Goal: Task Accomplishment & Management: Manage account settings

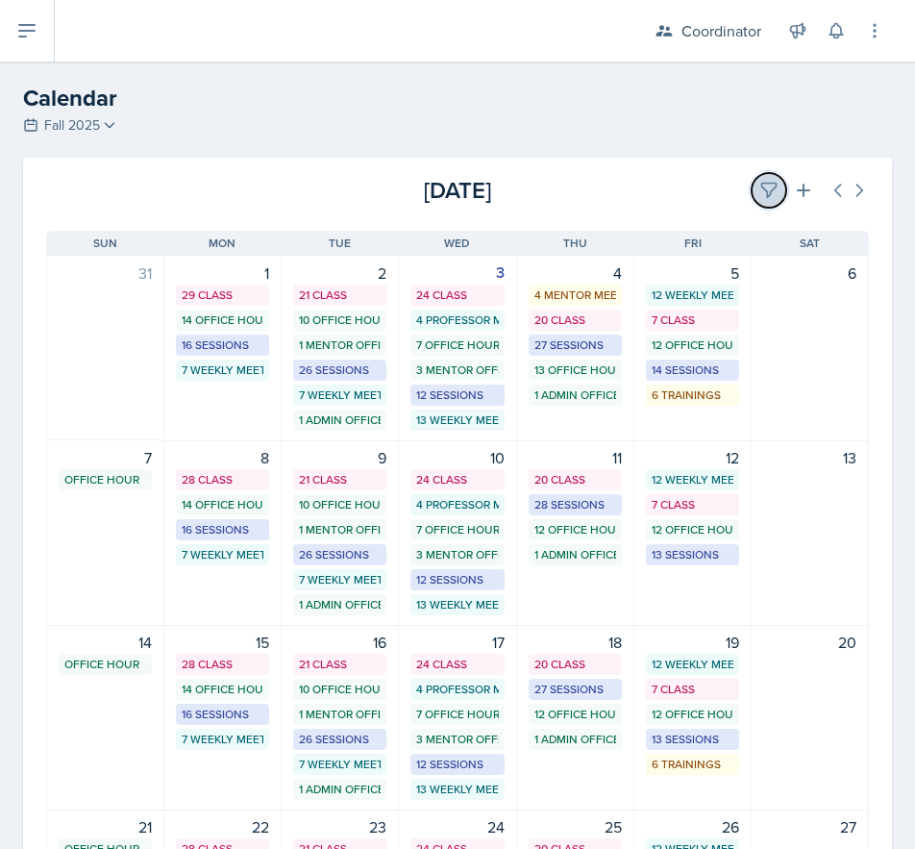
click at [758, 204] on button at bounding box center [769, 190] width 35 height 35
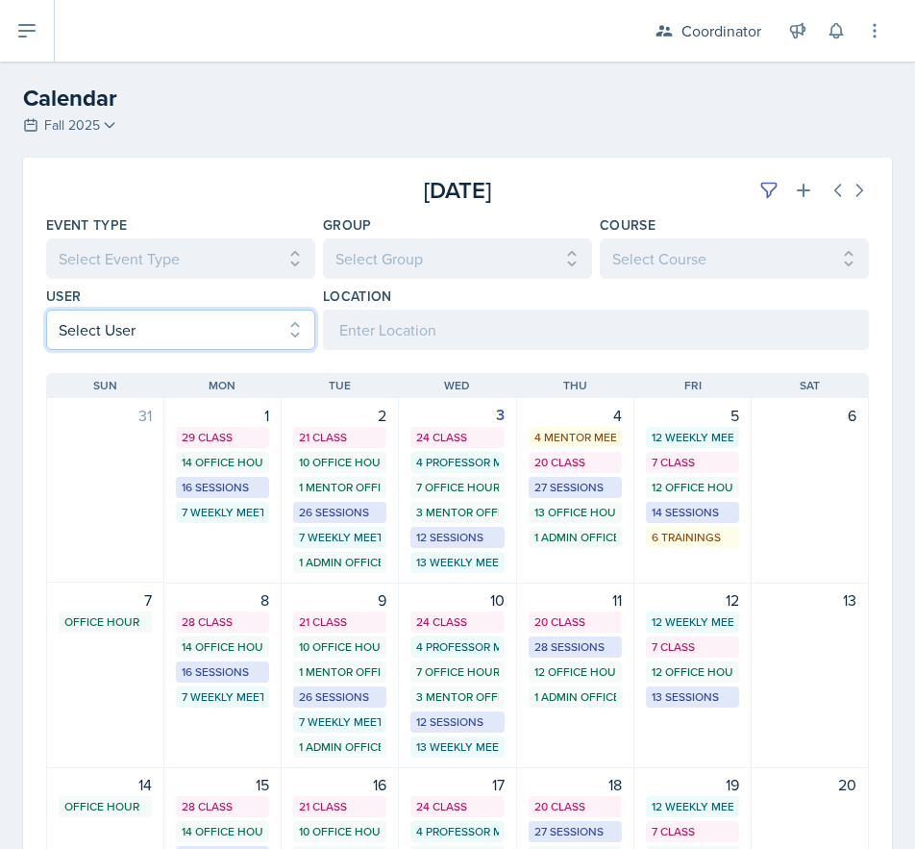
click at [86, 342] on select "Select User All [PERSON_NAME] [PERSON_NAME] [PERSON_NAME] [PERSON_NAME] [PERSON…" at bounding box center [180, 330] width 269 height 40
select select "a44937de-c186-4ef8-bba0-151bc255a74a"
click at [46, 310] on select "Select User All [PERSON_NAME] [PERSON_NAME] [PERSON_NAME] [PERSON_NAME] [PERSON…" at bounding box center [180, 330] width 269 height 40
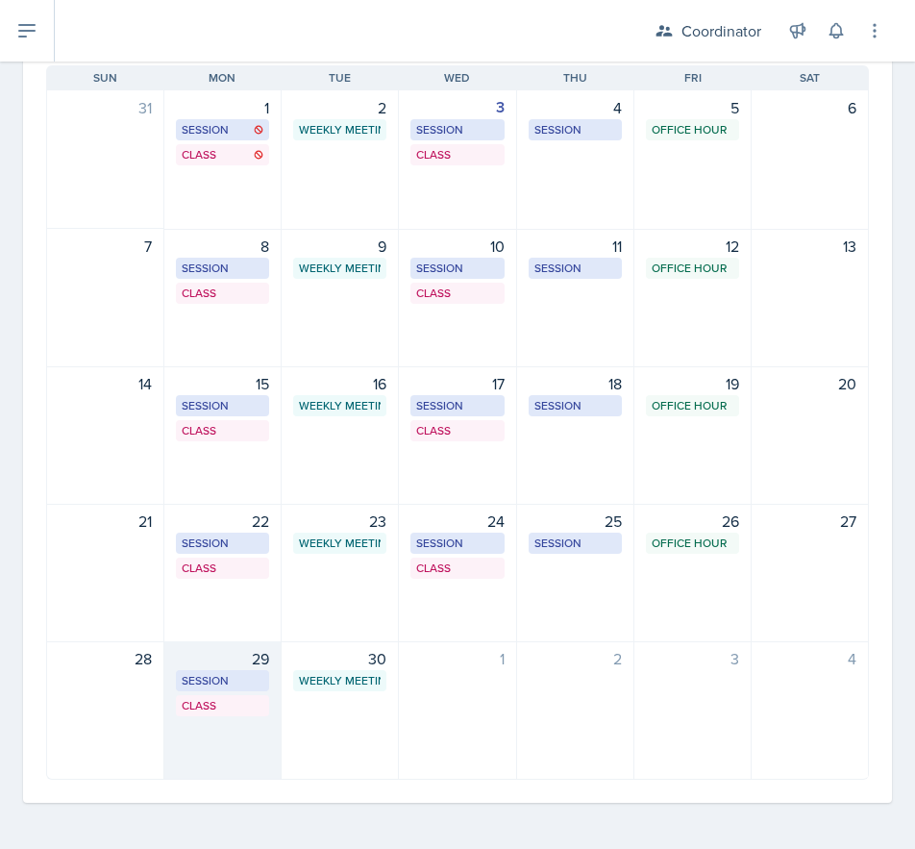
scroll to position [19, 0]
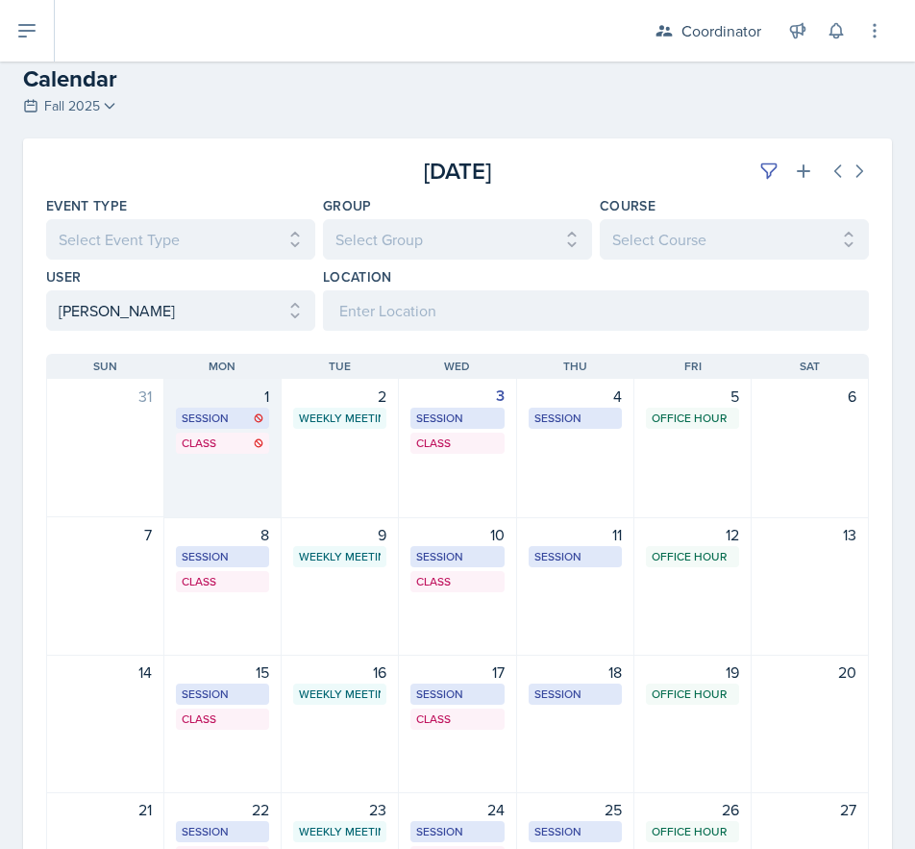
click at [193, 459] on div "1 Session BAB 222 2:00 PM - 3:00 PM Class BAB 106 4:20 PM - 5:40 PM" at bounding box center [222, 448] width 117 height 139
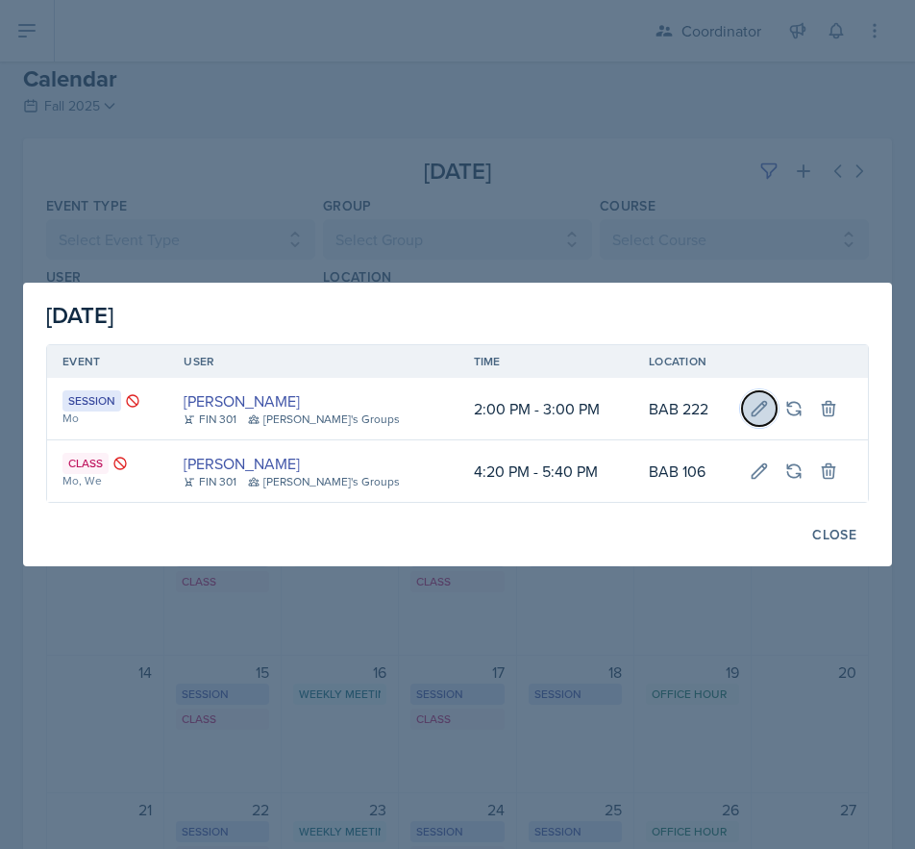
click at [754, 409] on icon at bounding box center [759, 408] width 19 height 19
select select "2"
select select "0"
select select "PM"
select select "3"
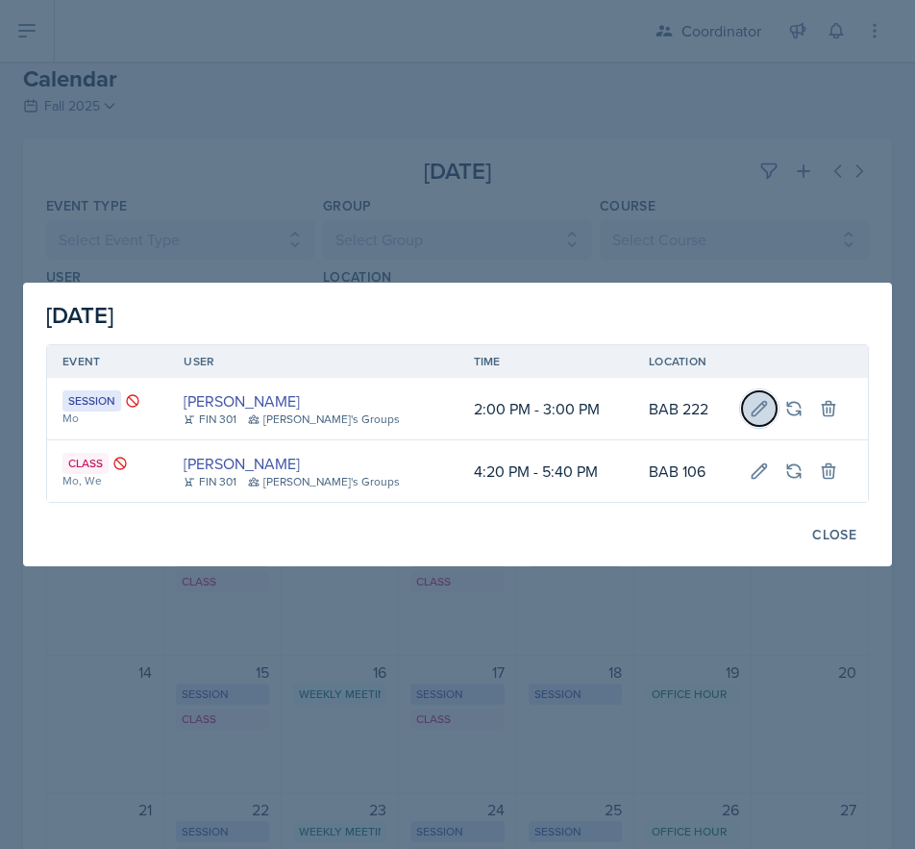
select select "0"
select select "PM"
type input "BAB 222"
select select "30b582fb-8ac9-49fb-a214-1fb047ccc295"
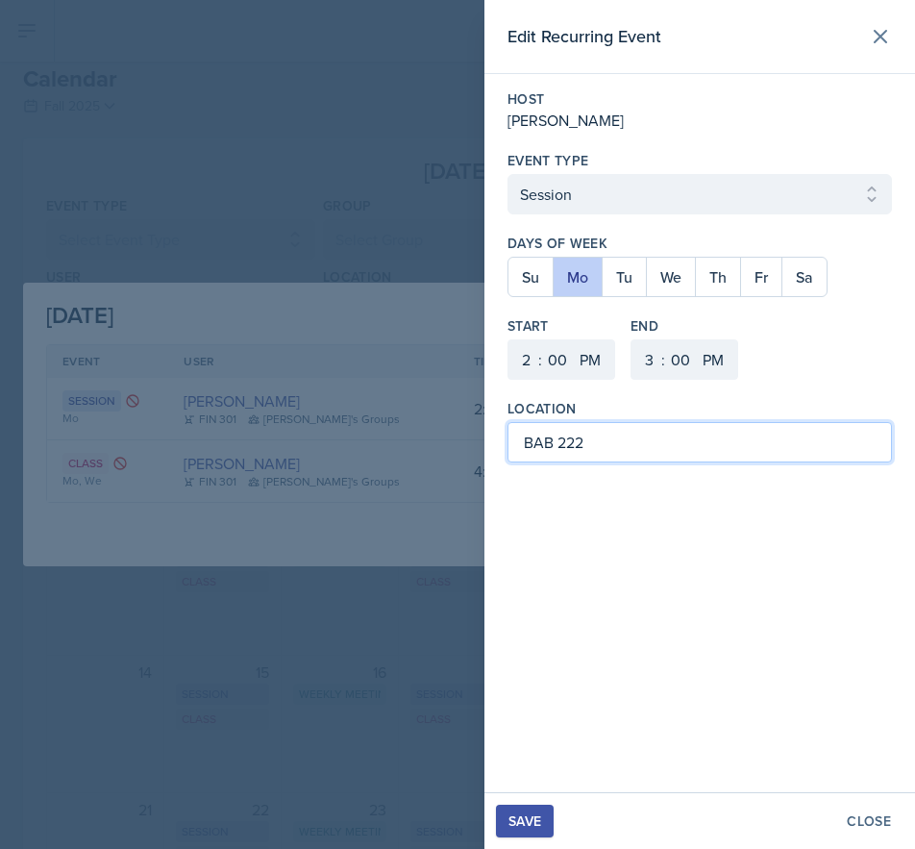
click at [619, 446] on input "BAB 222" at bounding box center [700, 442] width 385 height 40
type input "BAB 123"
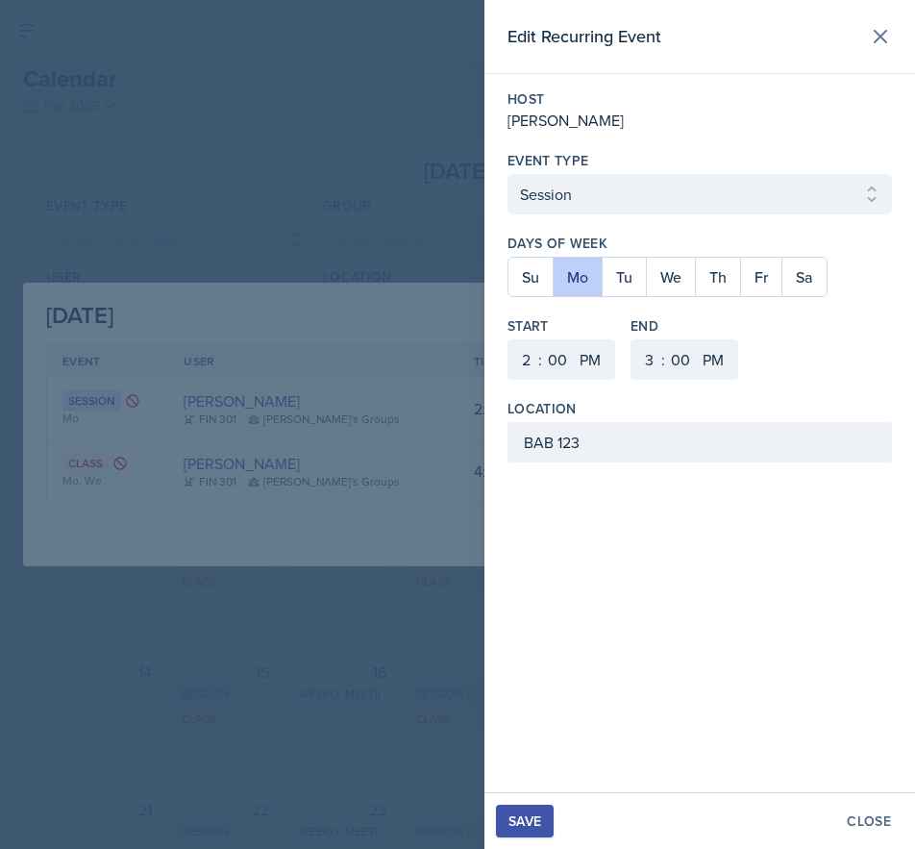
click at [538, 827] on div "Save" at bounding box center [525, 821] width 33 height 15
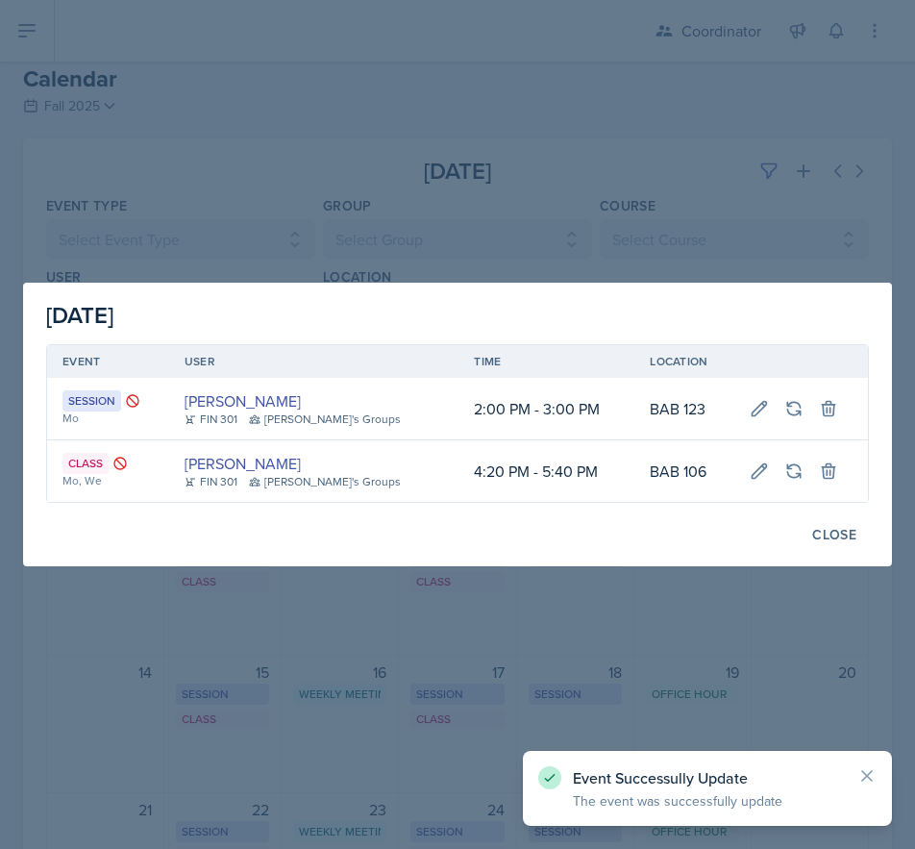
click at [288, 738] on div at bounding box center [457, 424] width 915 height 849
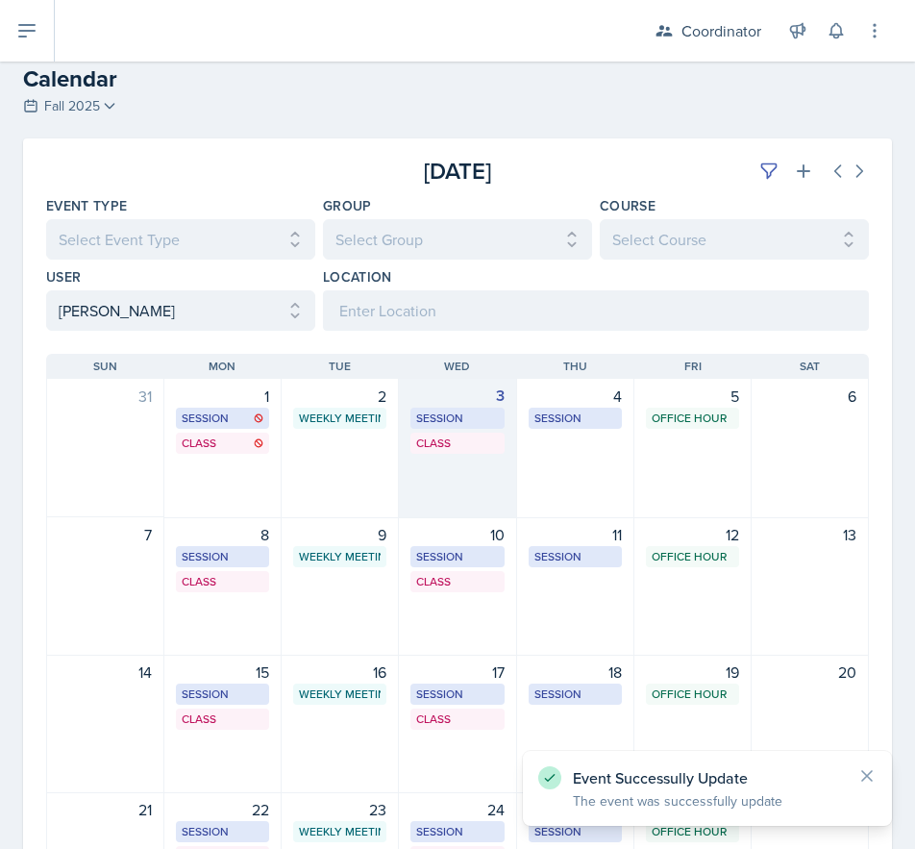
click at [439, 466] on div "3 Session BAB 222 2:30 PM - 3:30 PM Class BAB 106 4:20 PM - 5:40 PM" at bounding box center [457, 448] width 117 height 139
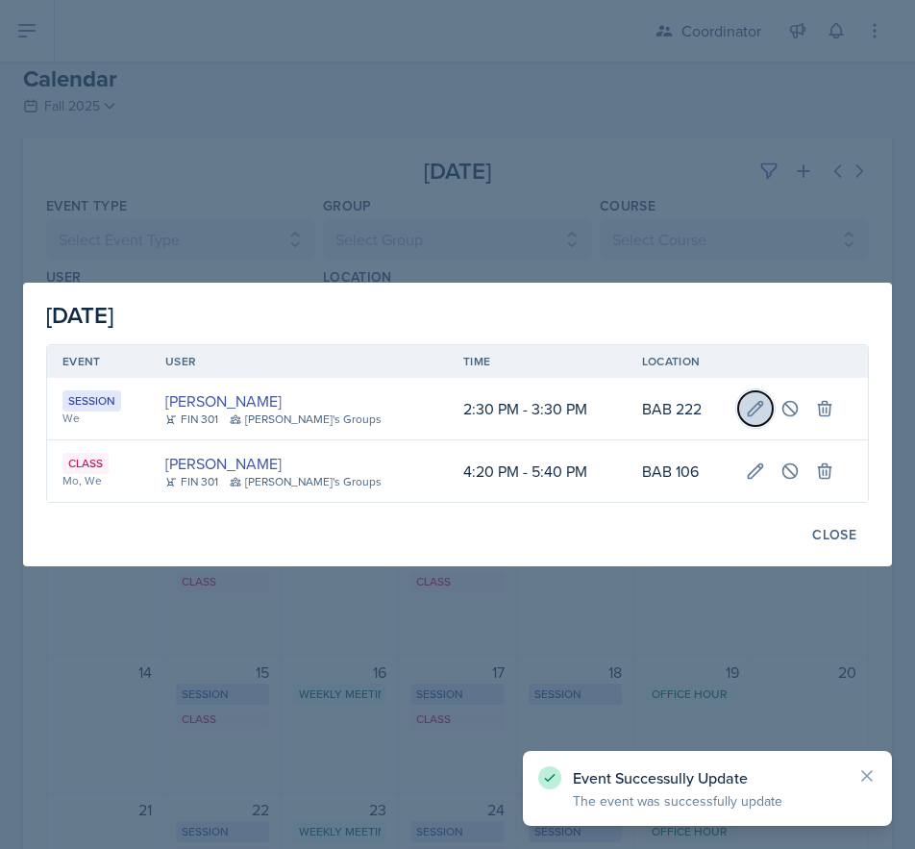
click at [746, 414] on icon at bounding box center [755, 408] width 19 height 19
select select "30"
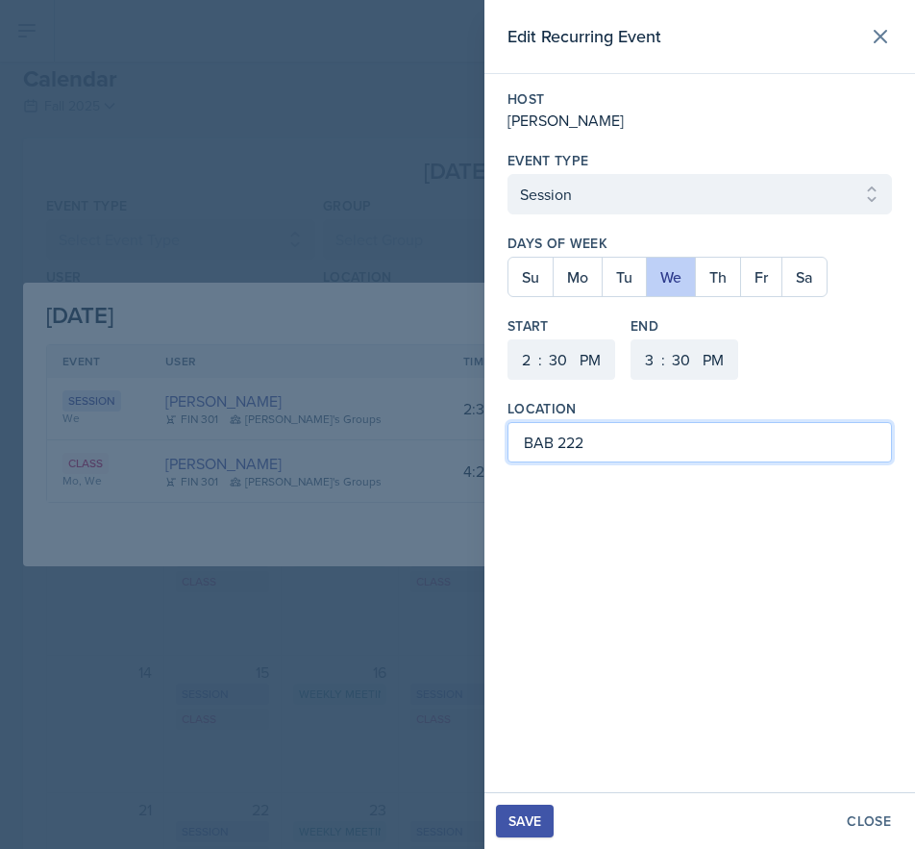
click at [637, 449] on input "BAB 222" at bounding box center [700, 442] width 385 height 40
type input "BAB 224"
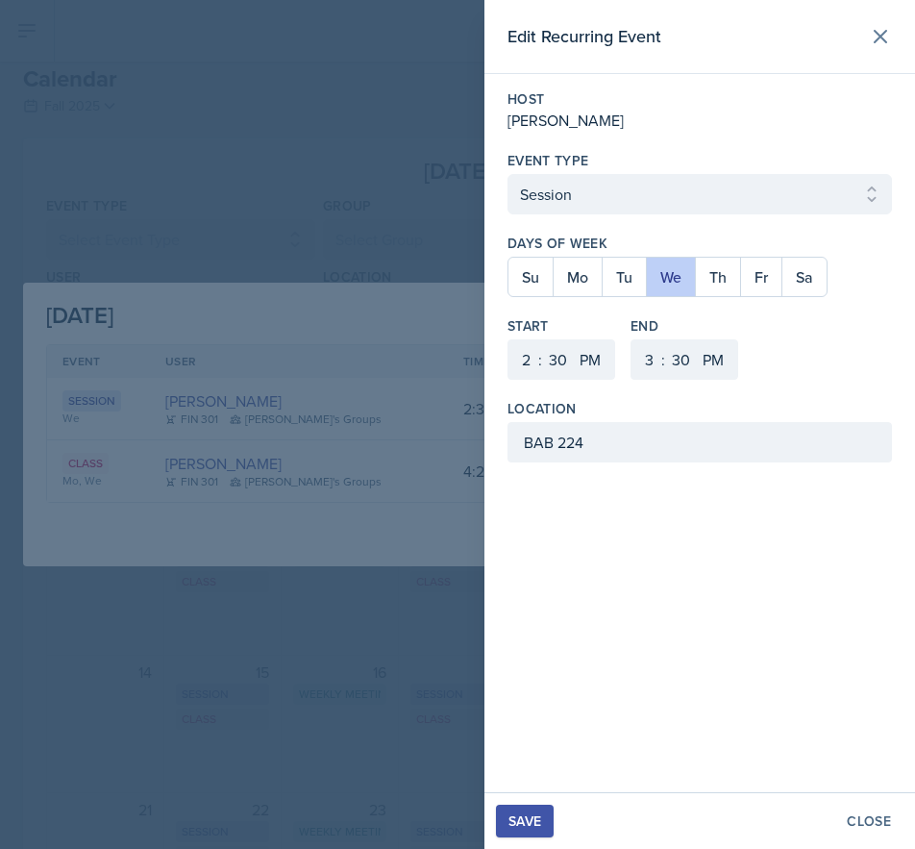
click at [534, 826] on div "Save" at bounding box center [525, 821] width 33 height 15
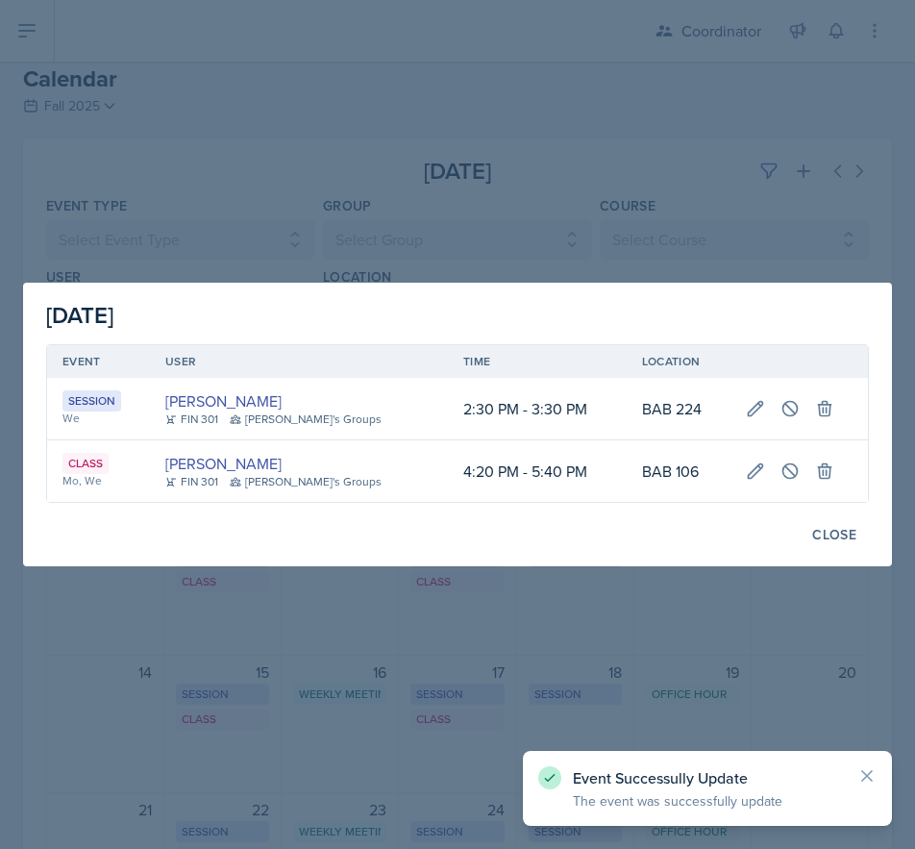
click at [416, 175] on div at bounding box center [457, 424] width 915 height 849
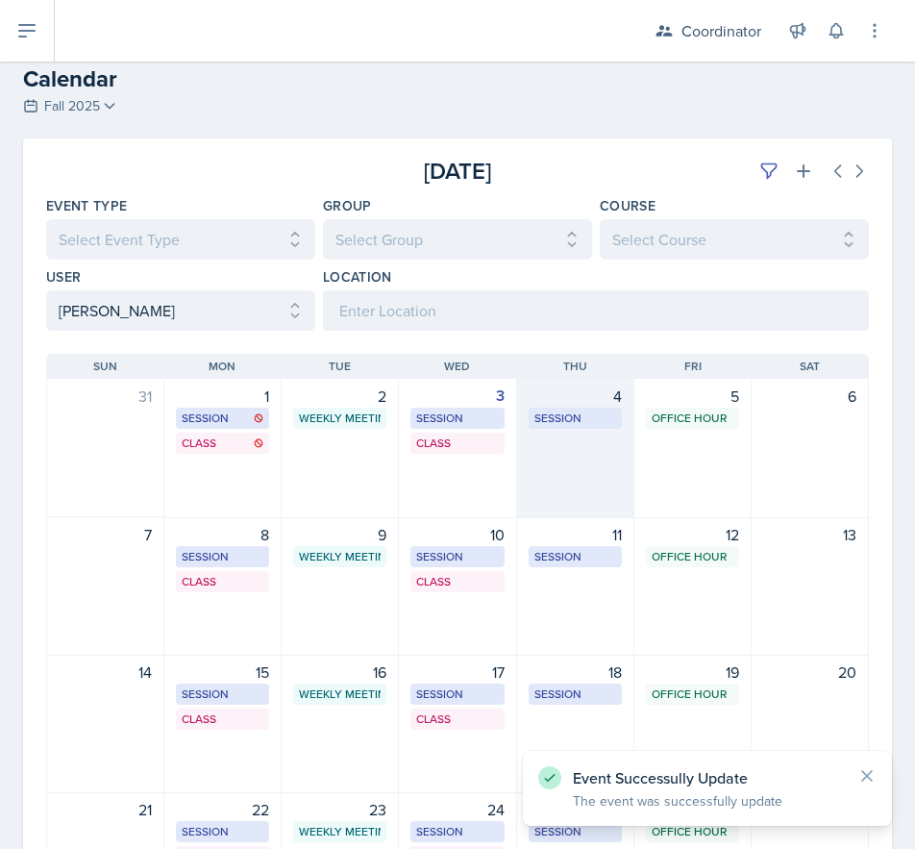
click at [582, 500] on div "4 Session BAB 222 11:30 AM - 12:30 PM" at bounding box center [575, 448] width 117 height 139
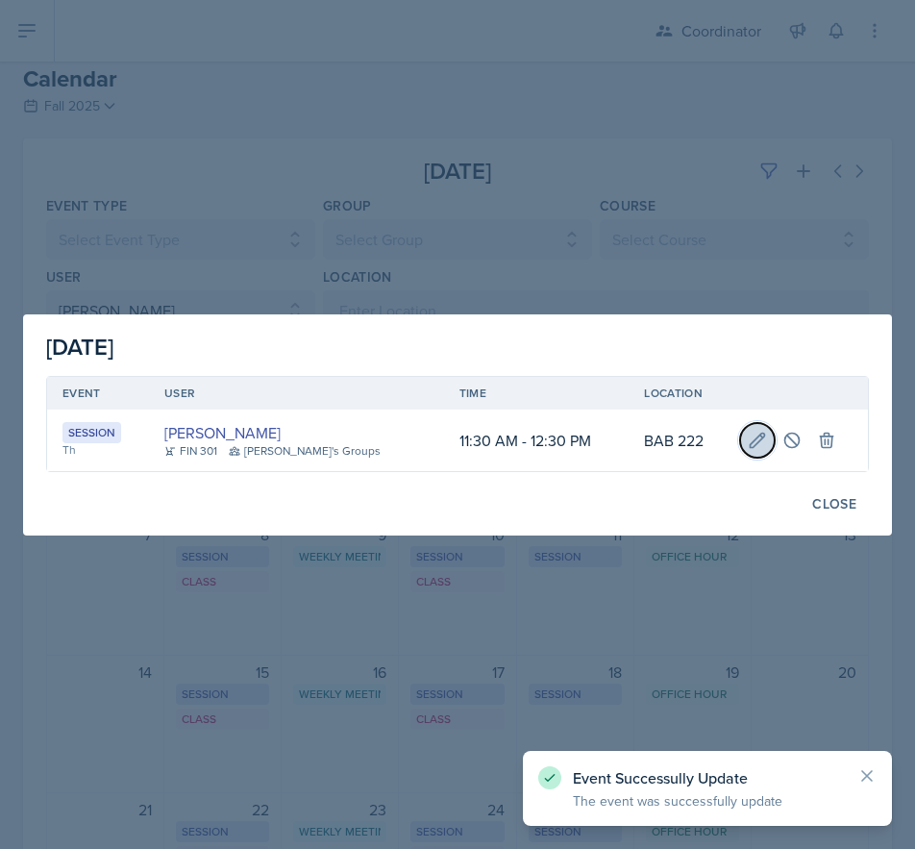
click at [740, 442] on button at bounding box center [757, 440] width 35 height 35
select select "11"
select select "AM"
select select "12"
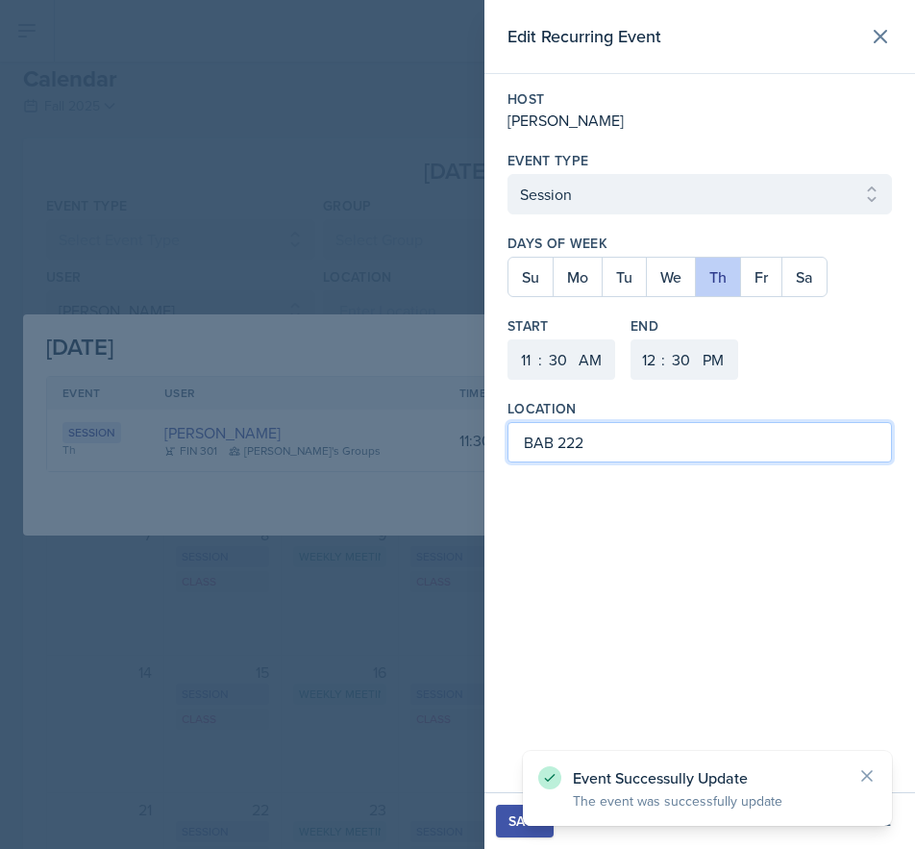
click at [625, 440] on input "BAB 222" at bounding box center [700, 442] width 385 height 40
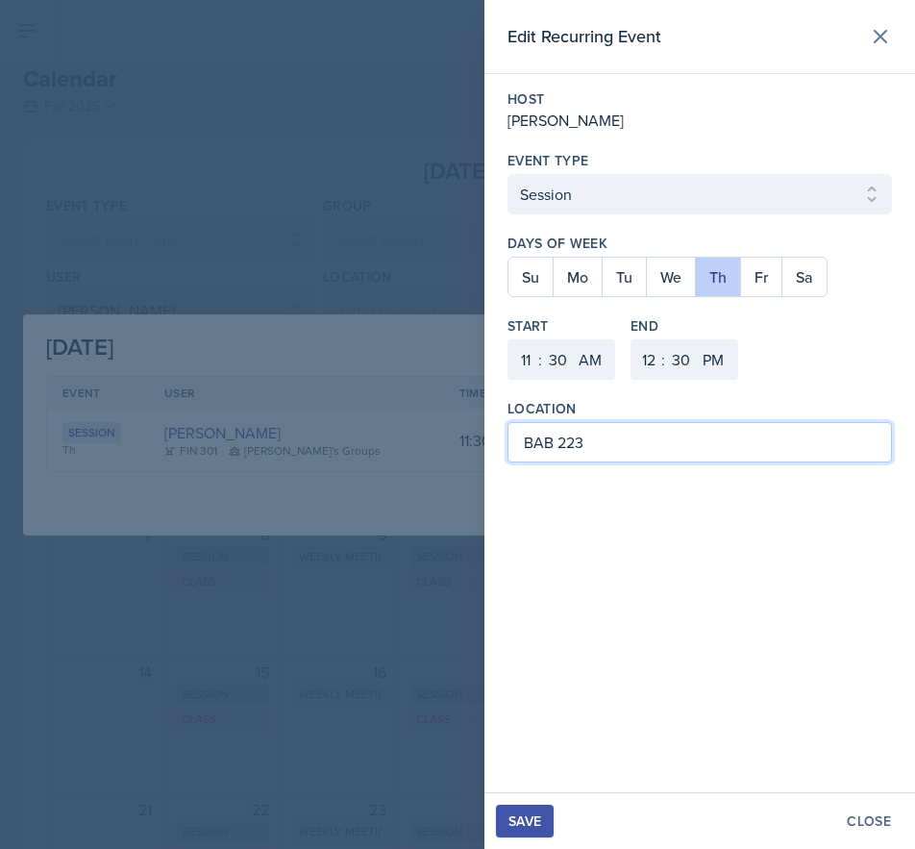
type input "BAB 223"
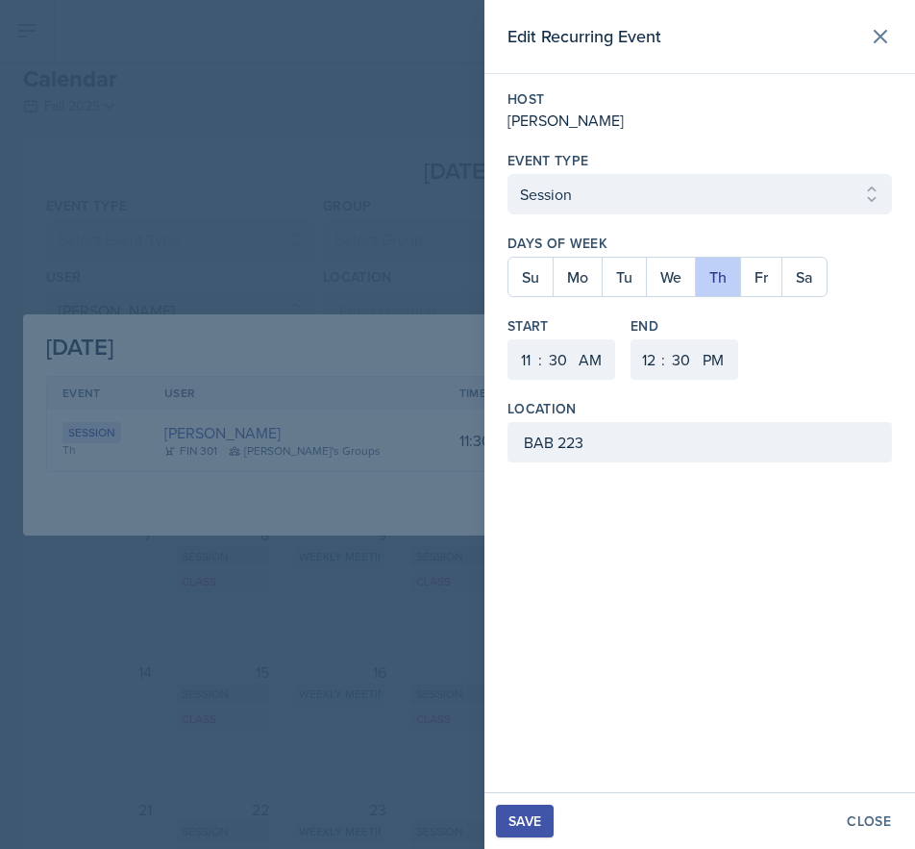
click at [531, 817] on div "Save" at bounding box center [525, 821] width 33 height 15
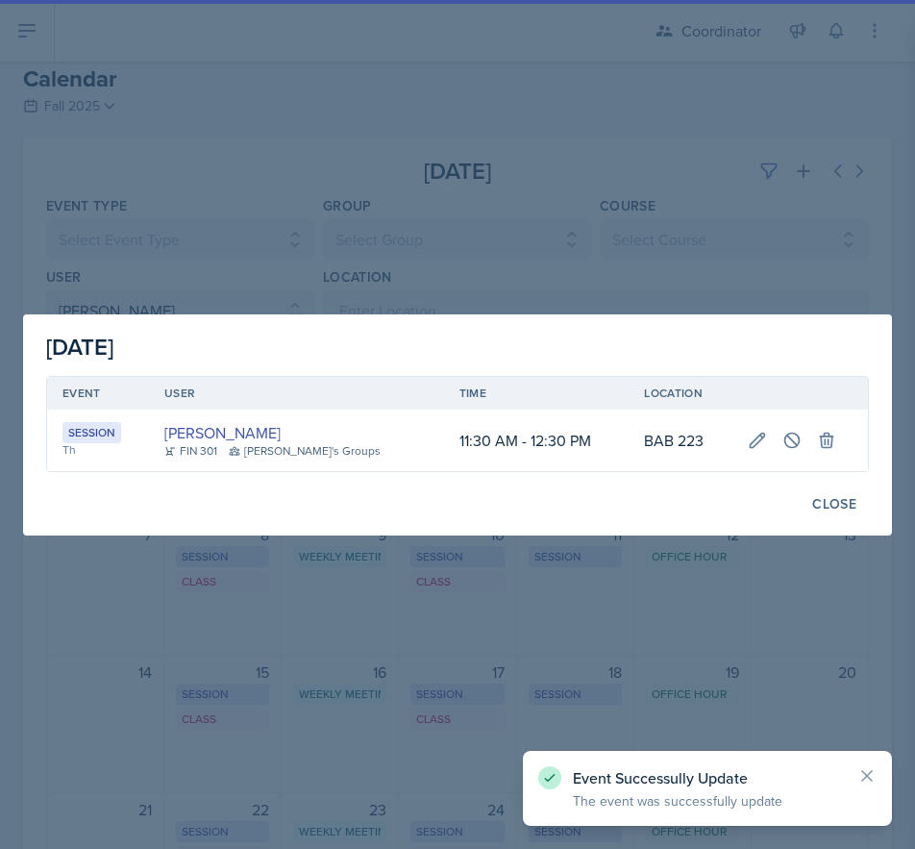
click at [379, 192] on div "[DATE] Event User Time Location Session Th [PERSON_NAME] FIN 301 [PERSON_NAME]'…" at bounding box center [457, 424] width 915 height 849
click at [379, 192] on div at bounding box center [457, 424] width 915 height 849
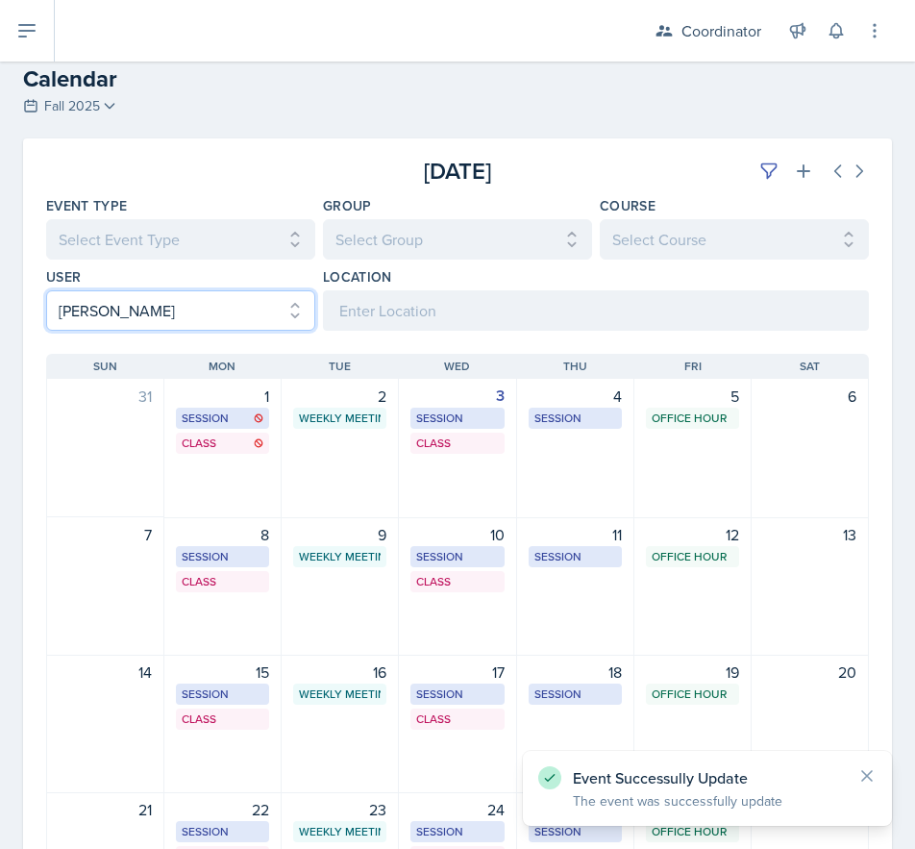
click at [163, 321] on select "Select User All [PERSON_NAME] [PERSON_NAME] [PERSON_NAME] [PERSON_NAME] [PERSON…" at bounding box center [180, 310] width 269 height 40
select select
click at [46, 290] on select "Select User All [PERSON_NAME] [PERSON_NAME] [PERSON_NAME] [PERSON_NAME] [PERSON…" at bounding box center [180, 310] width 269 height 40
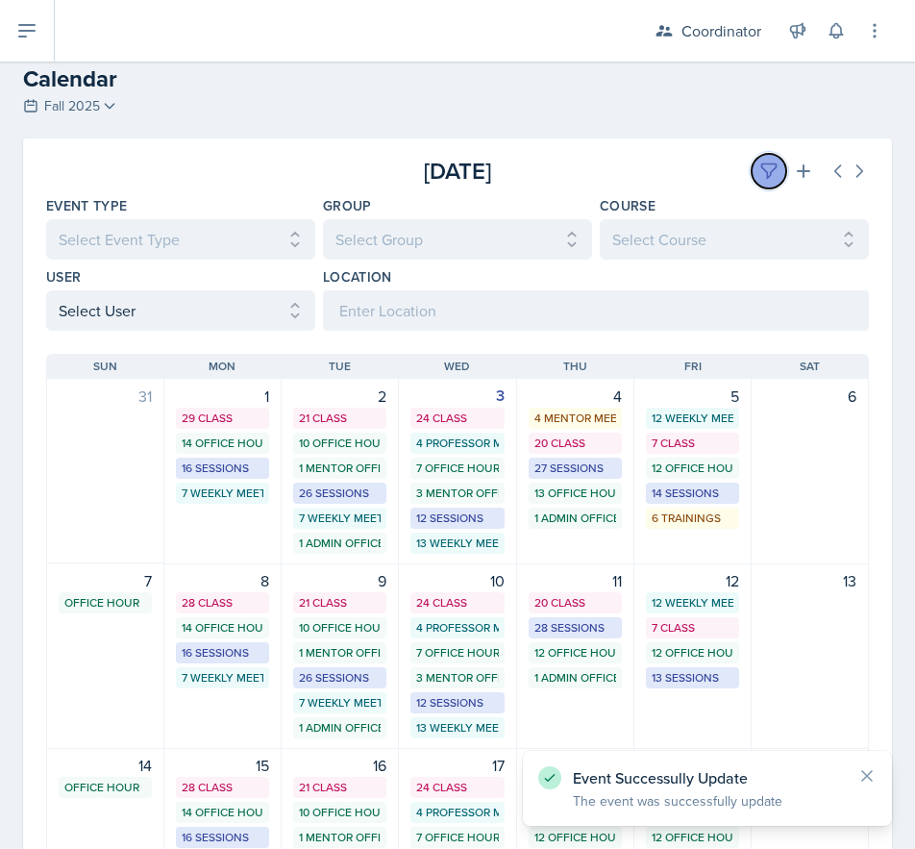
click at [760, 176] on icon at bounding box center [769, 171] width 19 height 19
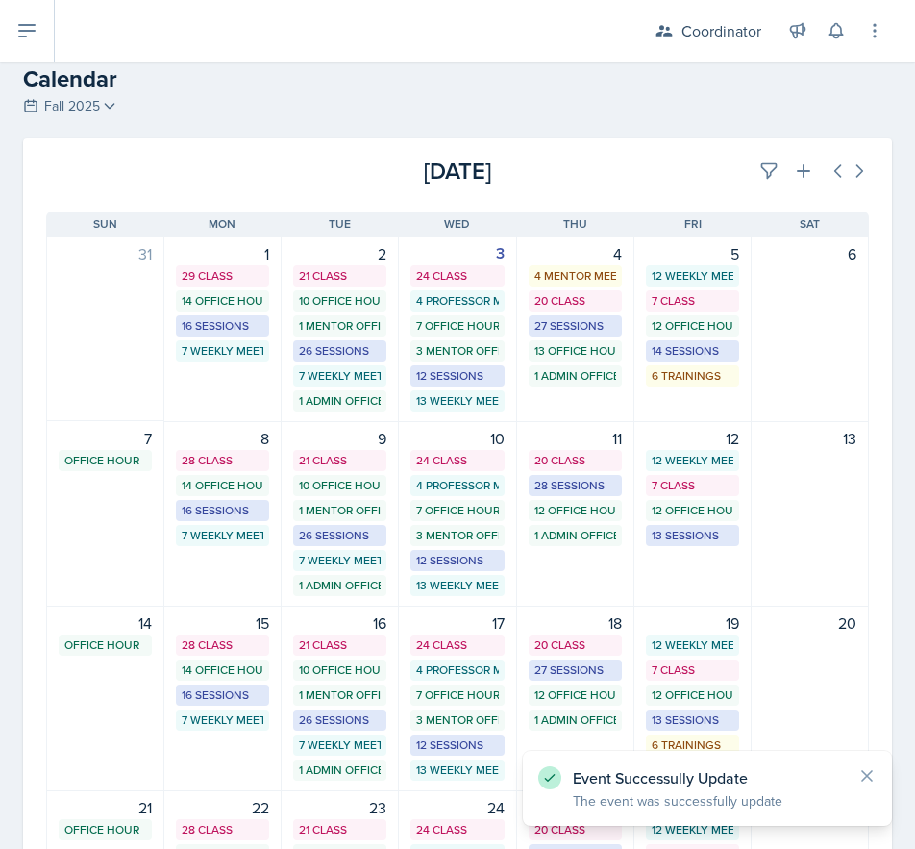
drag, startPoint x: 633, startPoint y: 178, endPoint x: 624, endPoint y: 186, distance: 11.6
click at [632, 178] on div "[DATE]" at bounding box center [732, 171] width 274 height 35
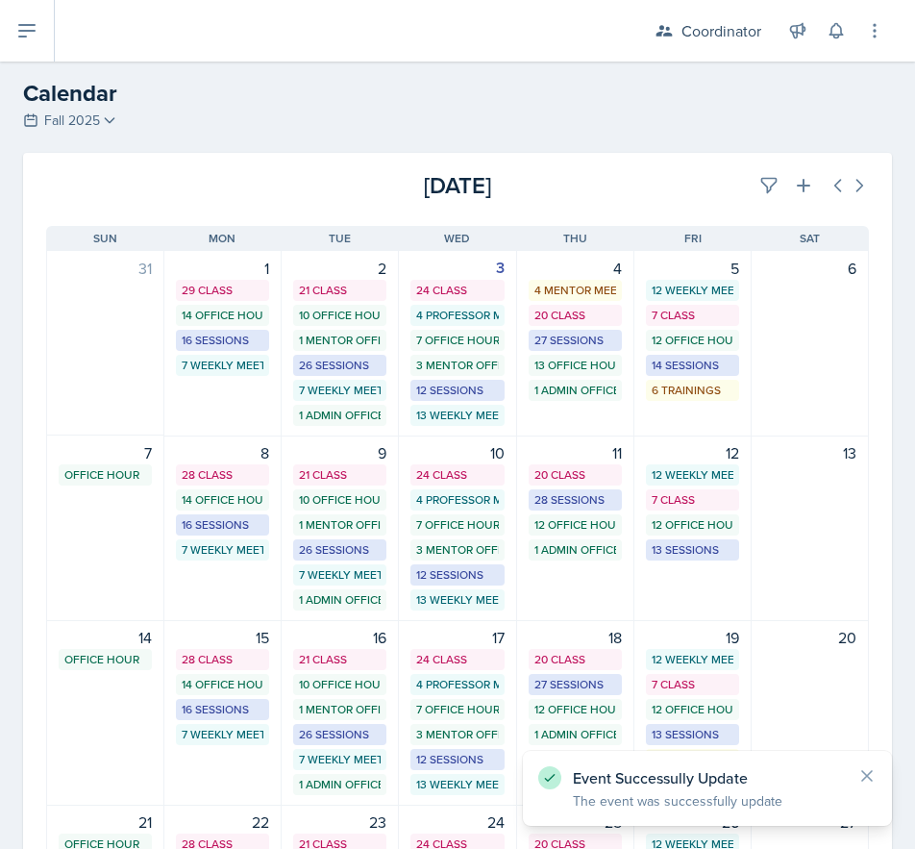
scroll to position [0, 0]
